Goal: Information Seeking & Learning: Learn about a topic

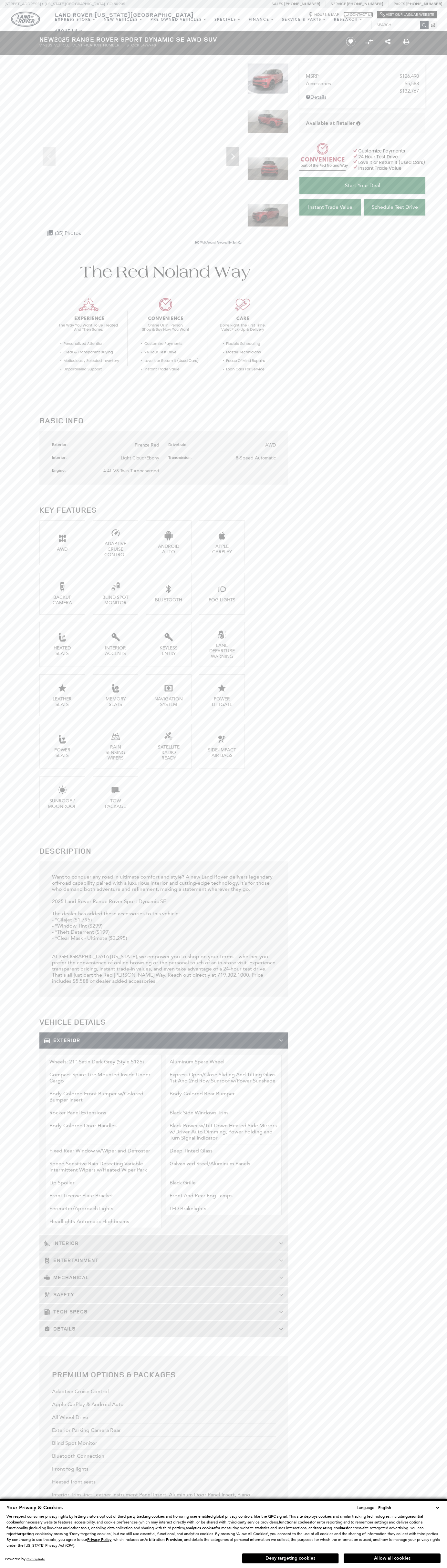
click at [345, 13] on icon "Chat Bubble Icon" at bounding box center [345, 14] width 4 height 4
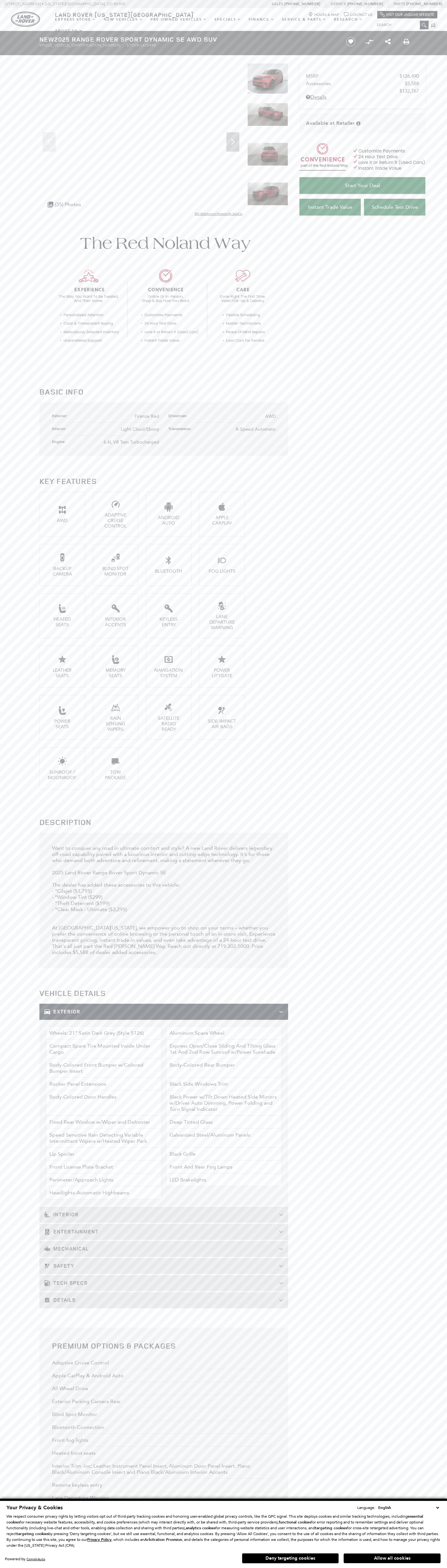
click at [392, 1558] on button "Allow all cookies" at bounding box center [392, 1558] width 97 height 10
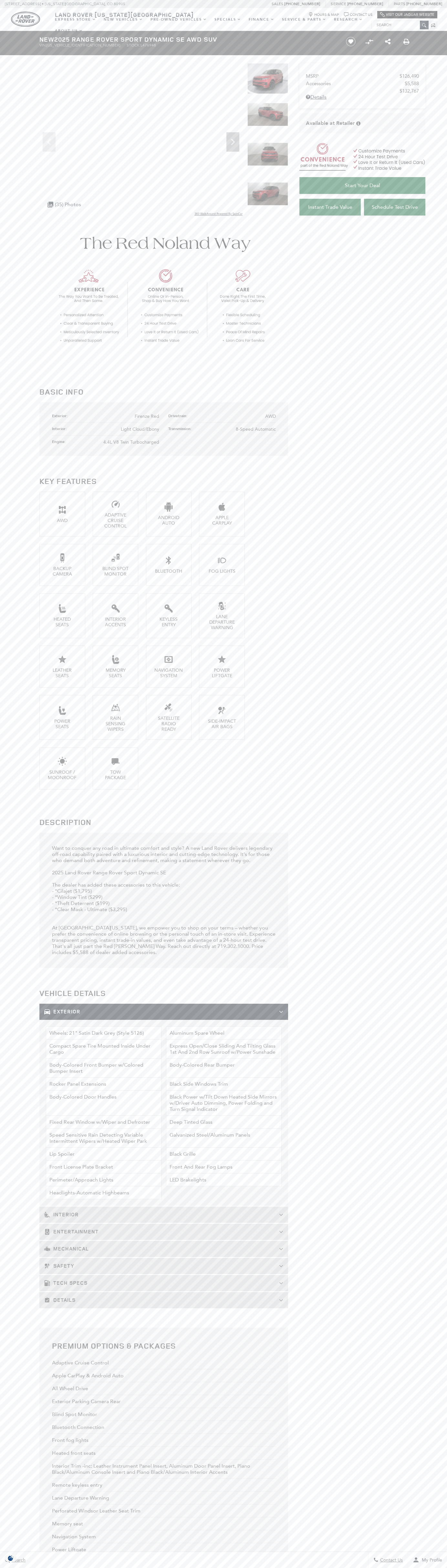
click at [147, 416] on span "Firenze Red" at bounding box center [147, 416] width 24 height 5
click at [346, 3] on span "Service" at bounding box center [338, 4] width 15 height 4
click at [434, 564] on section "Basic Info Exterior: Firenze Red Drivetrain: AWD Interior: Light Cloud/Ebony Tr…" at bounding box center [224, 1143] width 447 height 1856
click at [410, 1567] on html "Ask a Question Land Rover Colorado Springs Menu Menu" at bounding box center [224, 1125] width 447 height 2250
click at [2, 488] on section "Basic Info Exterior: Firenze Red Drivetrain: AWD Interior: Light Cloud/Ebony Tr…" at bounding box center [224, 1143] width 447 height 1856
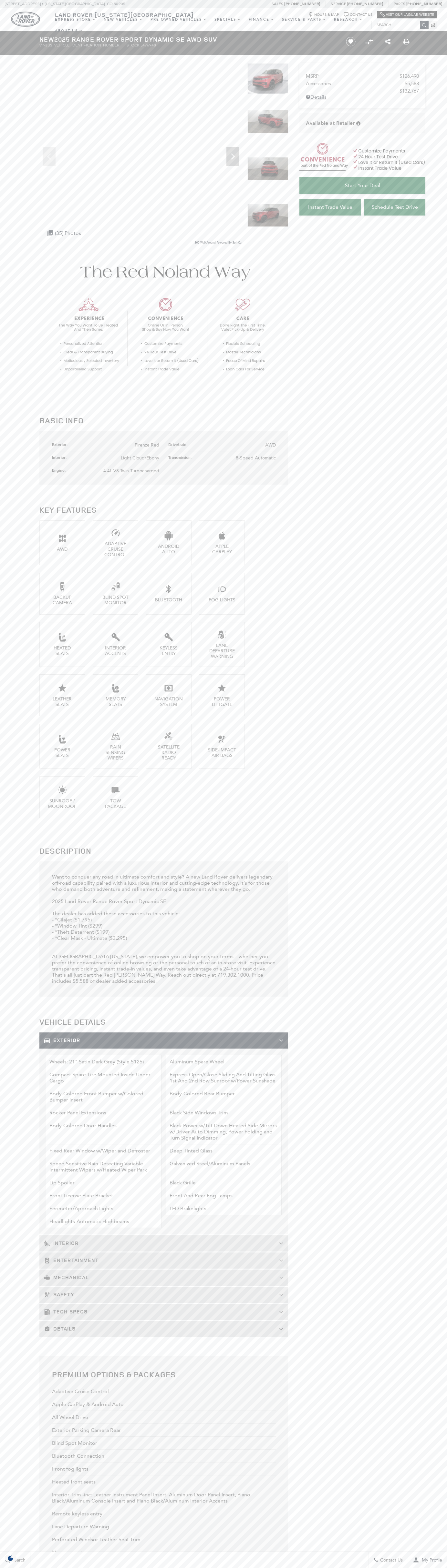
click at [147, 445] on span "Firenze Red" at bounding box center [147, 445] width 24 height 5
